Goal: Information Seeking & Learning: Learn about a topic

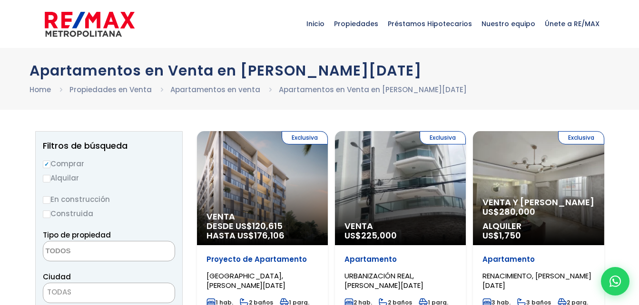
select select
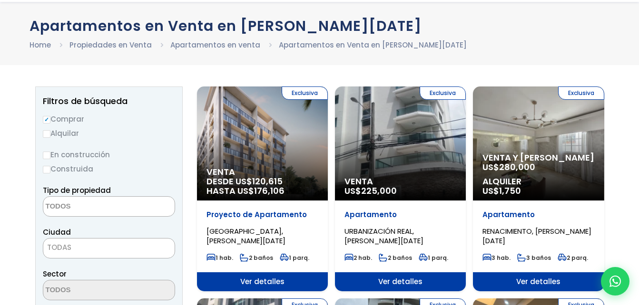
scroll to position [95, 0]
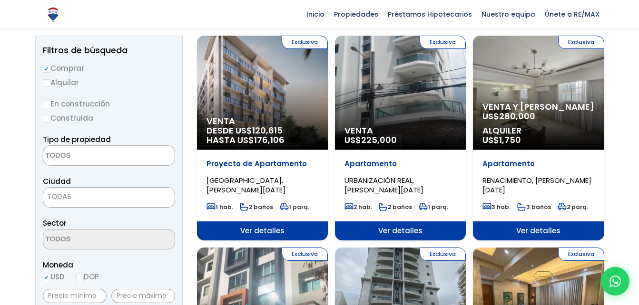
click at [49, 68] on input "Comprar" at bounding box center [47, 69] width 8 height 8
click at [46, 68] on input "Comprar" at bounding box center [47, 69] width 8 height 8
click at [49, 69] on input "Comprar" at bounding box center [47, 69] width 8 height 8
click at [45, 68] on input "Comprar" at bounding box center [47, 69] width 8 height 8
click at [46, 84] on input "Alquilar" at bounding box center [47, 83] width 8 height 8
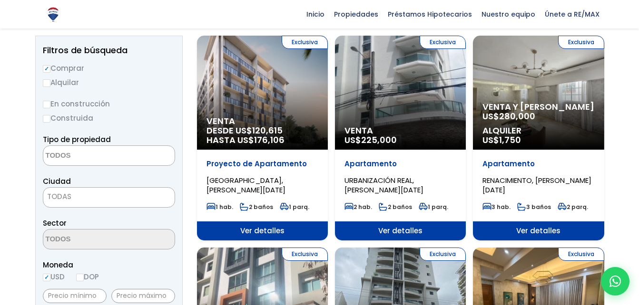
radio input "true"
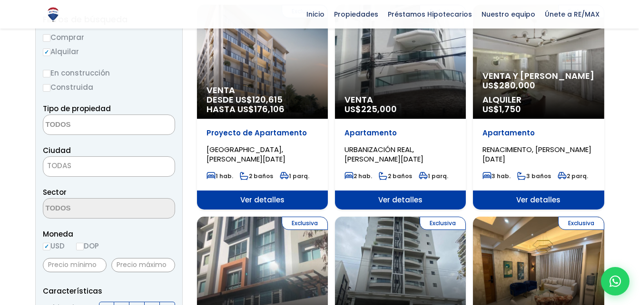
scroll to position [143, 0]
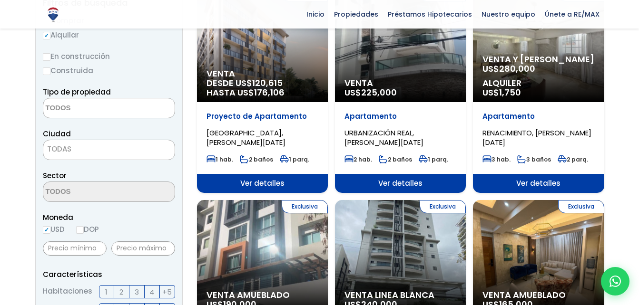
click at [91, 97] on div "Tipo de propiedad APARTAMENTO CASA LOCAL COMERCIAL NAVE INDUSTRIAL FINCA TERREN…" at bounding box center [109, 102] width 132 height 32
click at [84, 107] on textarea "Search" at bounding box center [89, 108] width 92 height 20
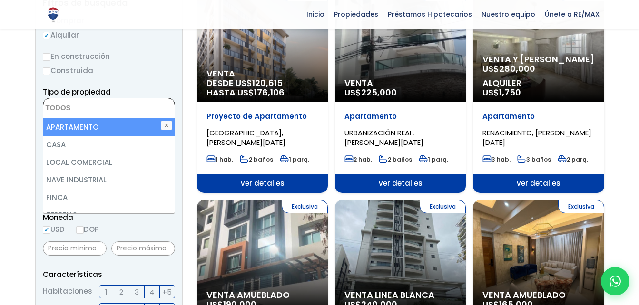
click at [83, 107] on textarea "Search" at bounding box center [89, 108] width 92 height 20
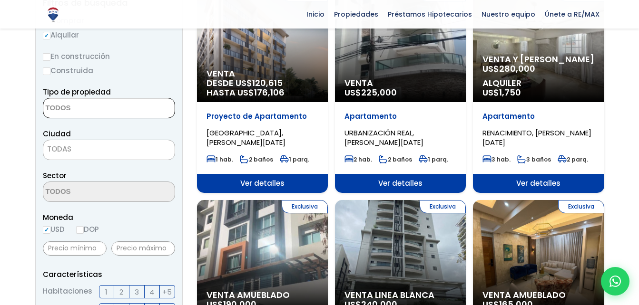
click at [78, 152] on span "TODAS" at bounding box center [108, 149] width 131 height 13
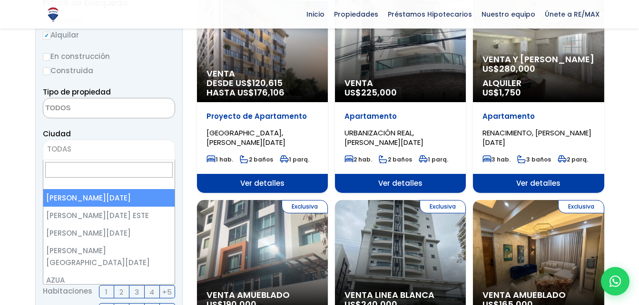
select select "1"
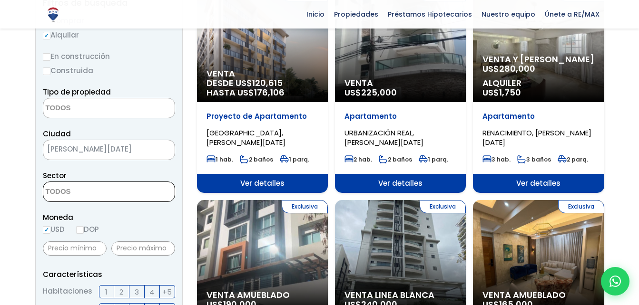
click at [79, 193] on textarea "Search" at bounding box center [89, 192] width 92 height 20
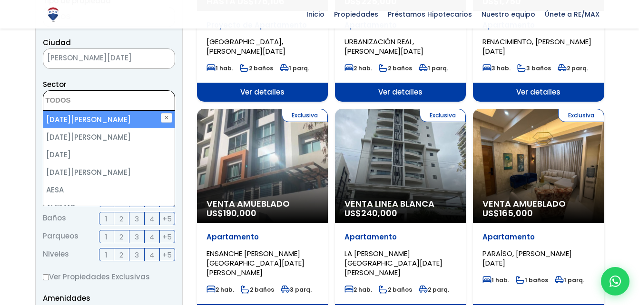
scroll to position [238, 0]
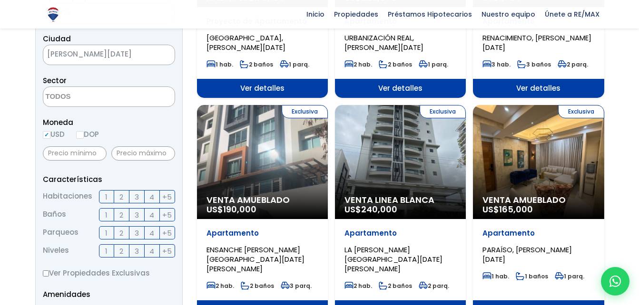
click at [82, 136] on input "DOP" at bounding box center [80, 135] width 8 height 8
radio input "true"
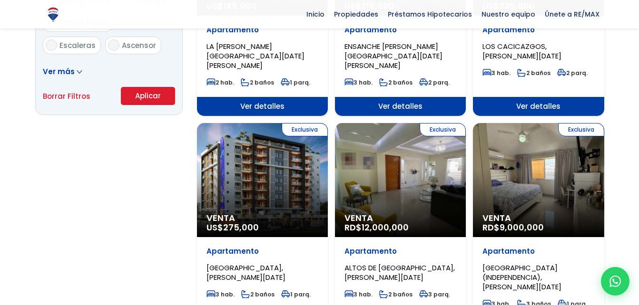
scroll to position [666, 0]
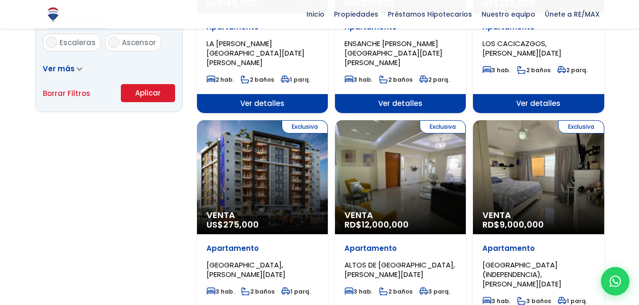
click at [143, 96] on button "Aplicar" at bounding box center [148, 93] width 54 height 18
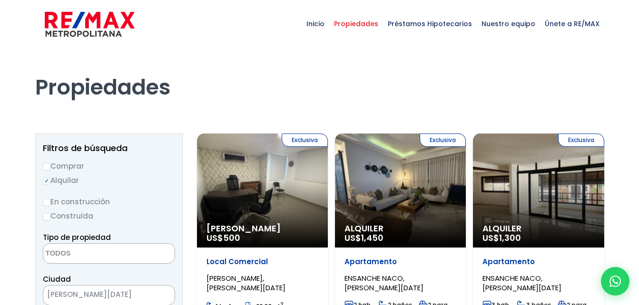
select select
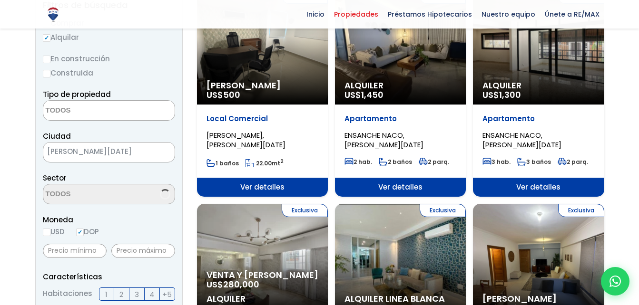
scroll to position [190, 0]
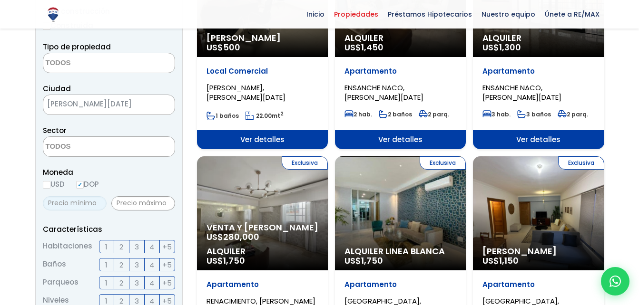
click at [90, 200] on input "text" at bounding box center [75, 203] width 64 height 14
type input "5,000"
click at [149, 204] on input "text" at bounding box center [143, 203] width 64 height 14
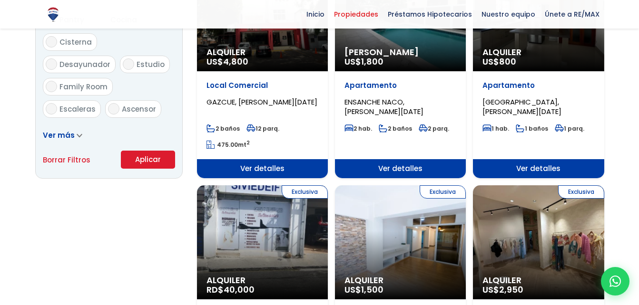
scroll to position [713, 0]
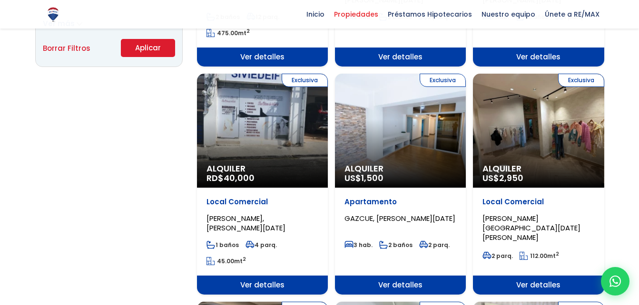
type input "17,000"
click at [158, 55] on button "Aplicar" at bounding box center [148, 48] width 54 height 18
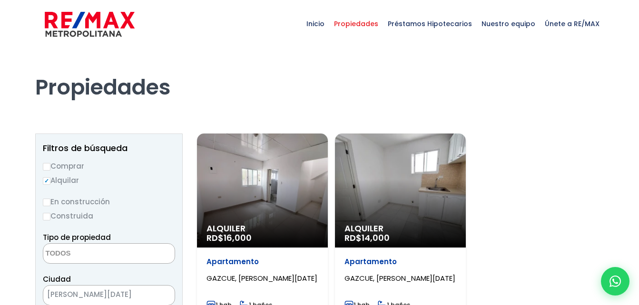
select select
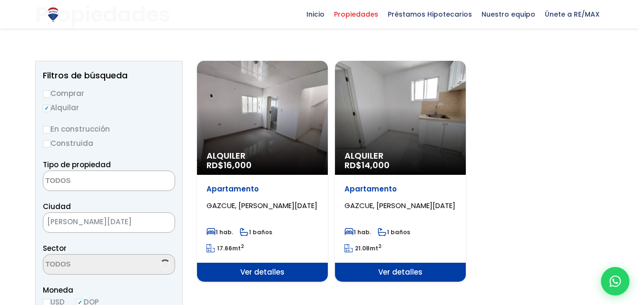
scroll to position [95, 0]
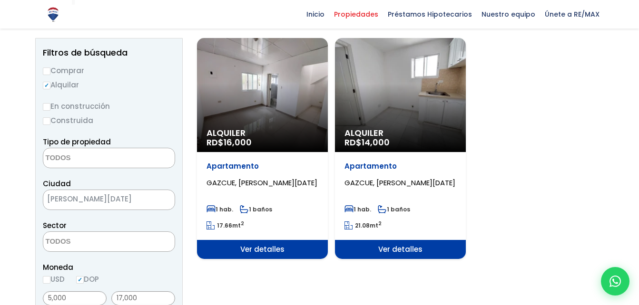
drag, startPoint x: 243, startPoint y: 182, endPoint x: 263, endPoint y: 246, distance: 67.7
click at [263, 246] on span "Ver detalles" at bounding box center [262, 249] width 131 height 19
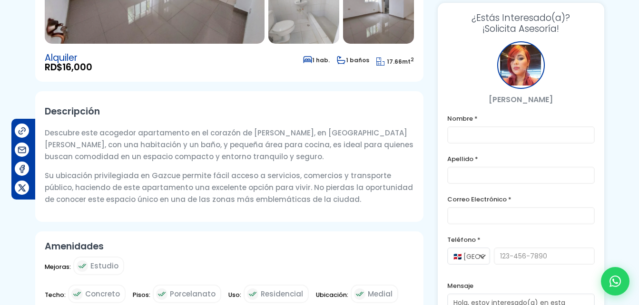
scroll to position [245, 0]
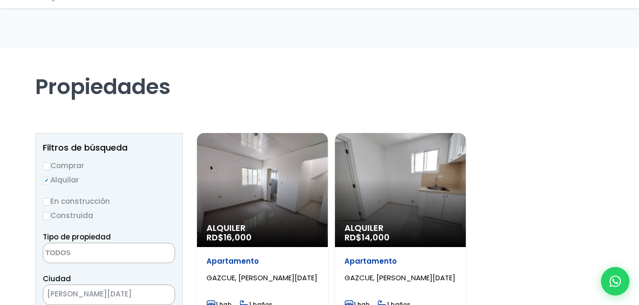
select select
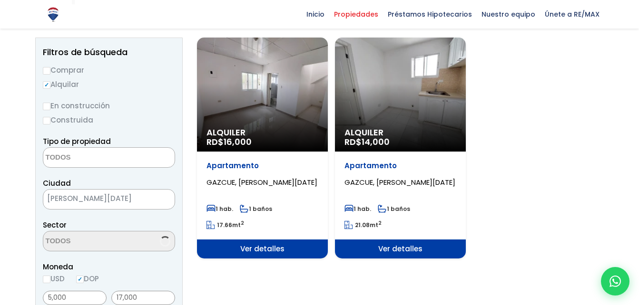
scroll to position [95, 0]
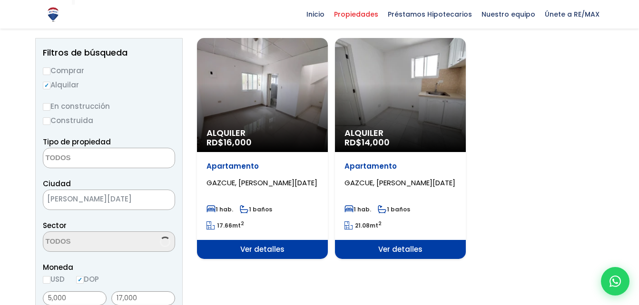
click at [397, 119] on div "Alquiler RD$ 14,000" at bounding box center [400, 95] width 131 height 114
click at [409, 248] on span "Ver detalles" at bounding box center [400, 249] width 131 height 19
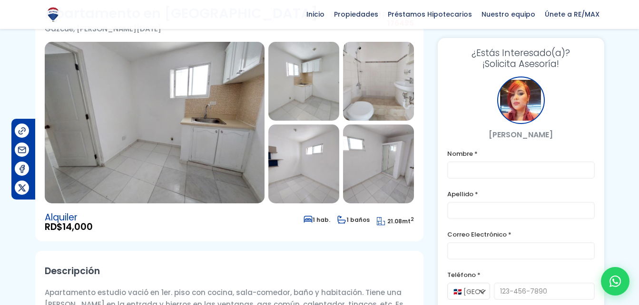
scroll to position [48, 0]
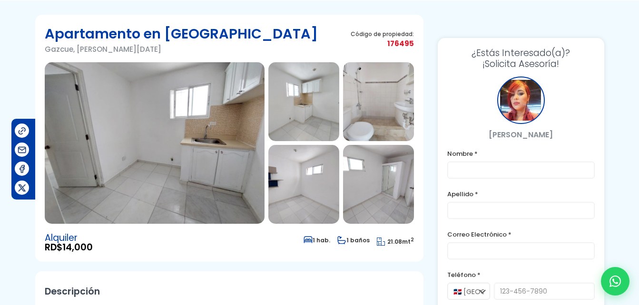
click at [298, 95] on img at bounding box center [303, 101] width 71 height 79
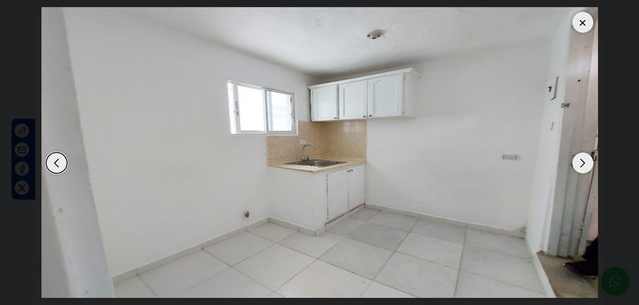
click at [583, 164] on div "Next slide" at bounding box center [582, 163] width 21 height 21
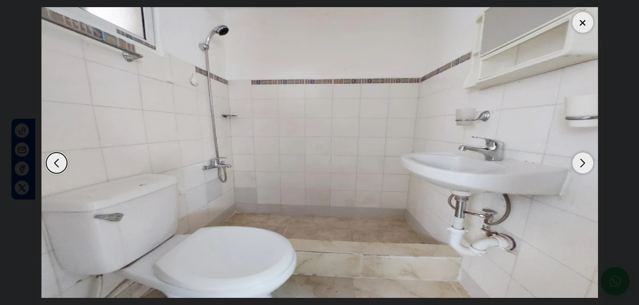
click at [583, 164] on div "Next slide" at bounding box center [582, 163] width 21 height 21
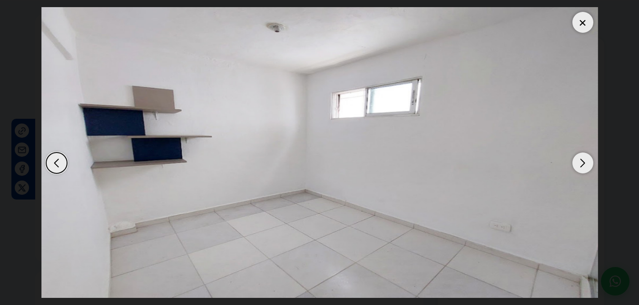
click at [583, 163] on div "Next slide" at bounding box center [582, 163] width 21 height 21
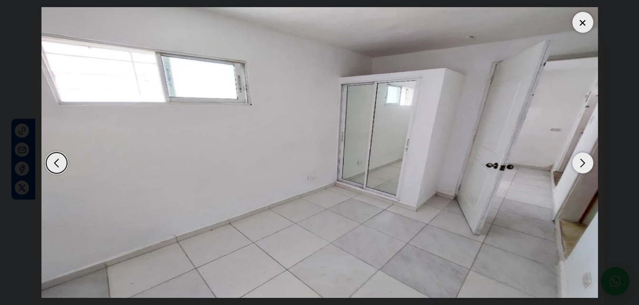
click at [583, 163] on div "Next slide" at bounding box center [582, 163] width 21 height 21
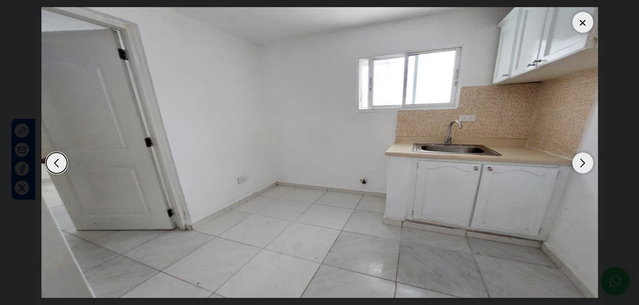
click at [583, 163] on div "Next slide" at bounding box center [582, 163] width 21 height 21
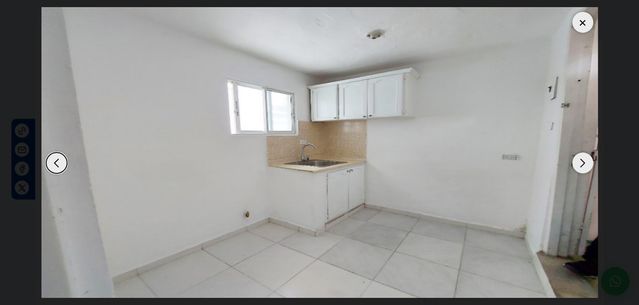
click at [582, 24] on div at bounding box center [582, 22] width 21 height 21
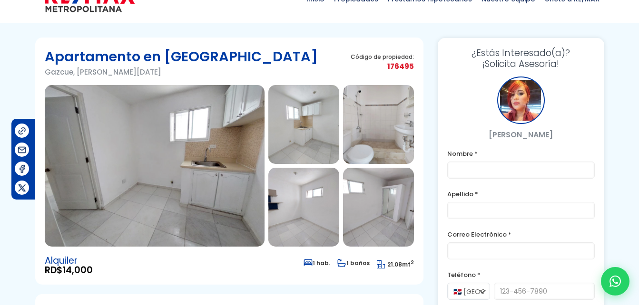
scroll to position [0, 0]
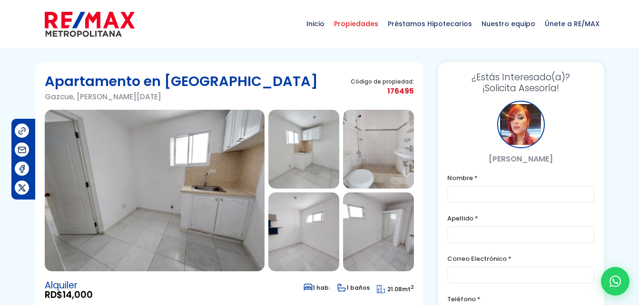
click at [351, 23] on span "Propiedades" at bounding box center [356, 24] width 54 height 29
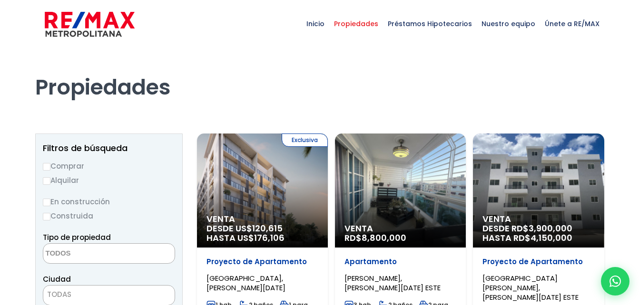
select select
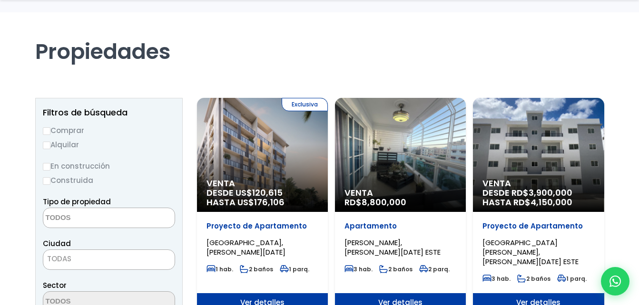
scroll to position [95, 0]
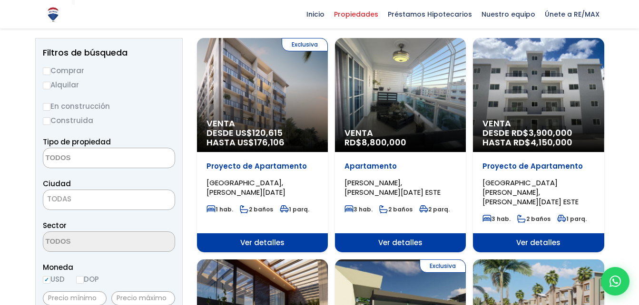
click at [47, 85] on input "Alquilar" at bounding box center [47, 86] width 8 height 8
radio input "true"
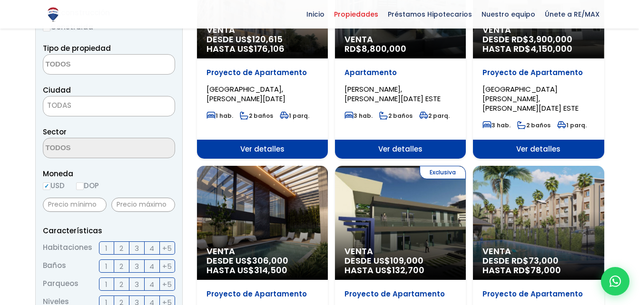
scroll to position [190, 0]
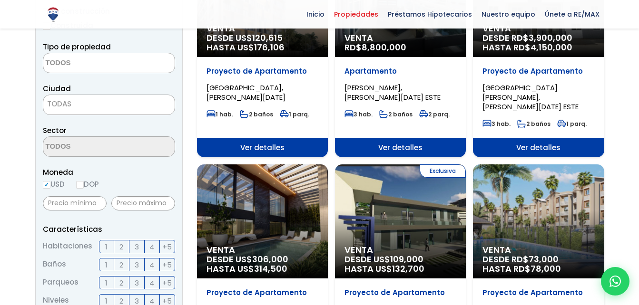
click at [113, 68] on textarea "Search" at bounding box center [89, 63] width 92 height 20
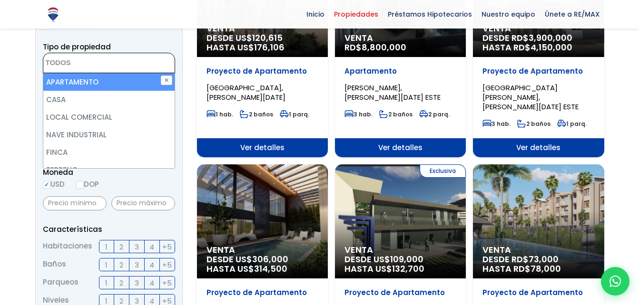
click at [115, 61] on textarea "Search" at bounding box center [89, 63] width 92 height 20
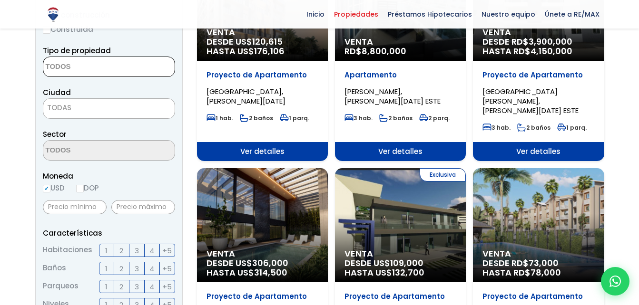
click at [58, 106] on span "TODAS" at bounding box center [59, 108] width 24 height 10
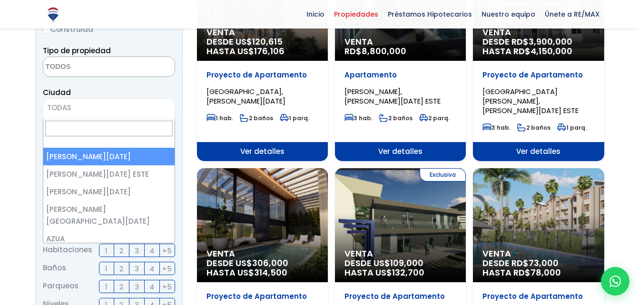
select select "1"
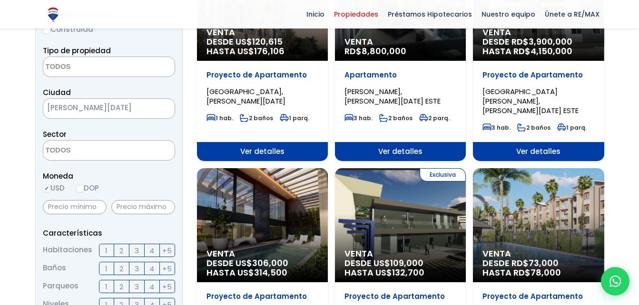
click at [90, 190] on label "DOP" at bounding box center [87, 188] width 23 height 12
click at [0, 0] on input "DOP" at bounding box center [0, 0] width 0 height 0
click at [81, 190] on input "DOP" at bounding box center [80, 189] width 8 height 8
radio input "true"
click at [88, 209] on input "text" at bounding box center [75, 207] width 64 height 14
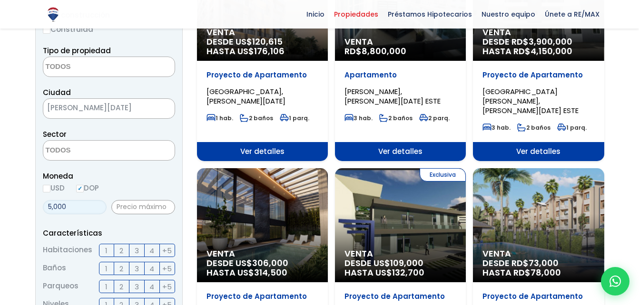
type input "5,000"
click at [157, 209] on input "text" at bounding box center [143, 207] width 64 height 14
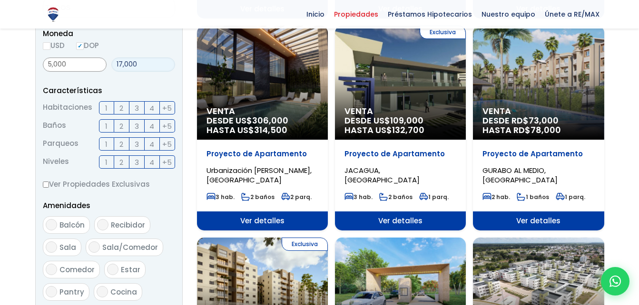
scroll to position [662, 0]
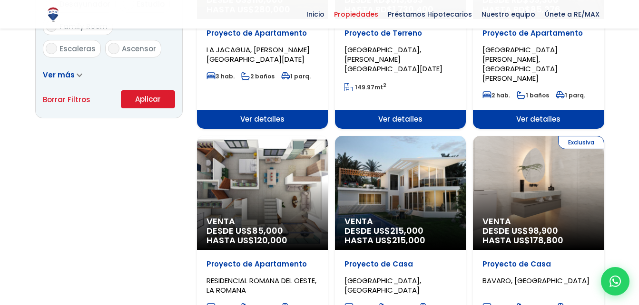
type input "17,000"
click at [145, 99] on button "Aplicar" at bounding box center [148, 99] width 54 height 18
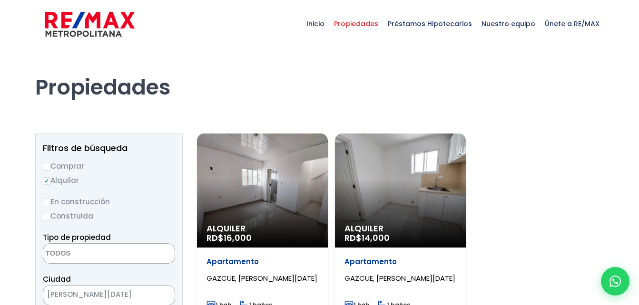
select select
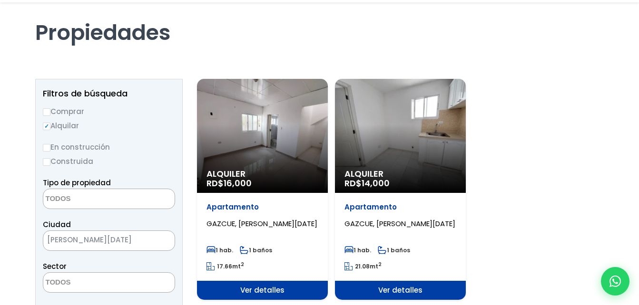
scroll to position [143, 0]
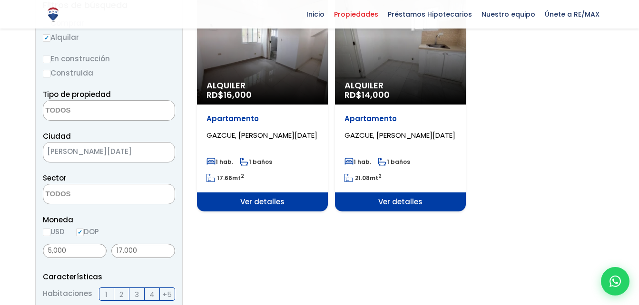
click at [241, 74] on div "Alquiler RD$ 16,000" at bounding box center [262, 47] width 131 height 114
